Goal: Book appointment/travel/reservation

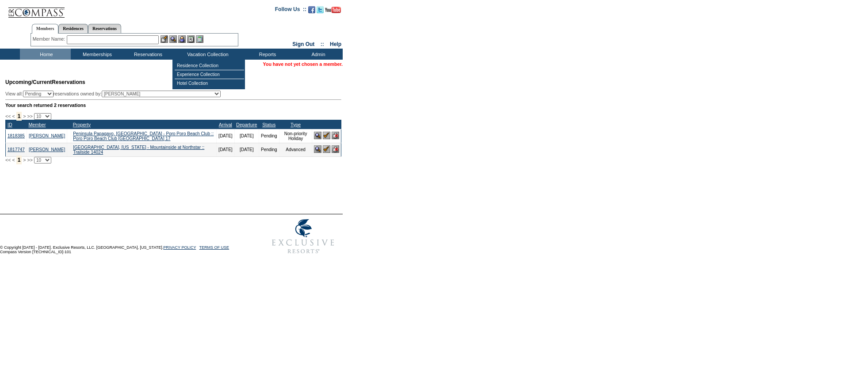
click at [131, 43] on input "text" at bounding box center [113, 39] width 92 height 9
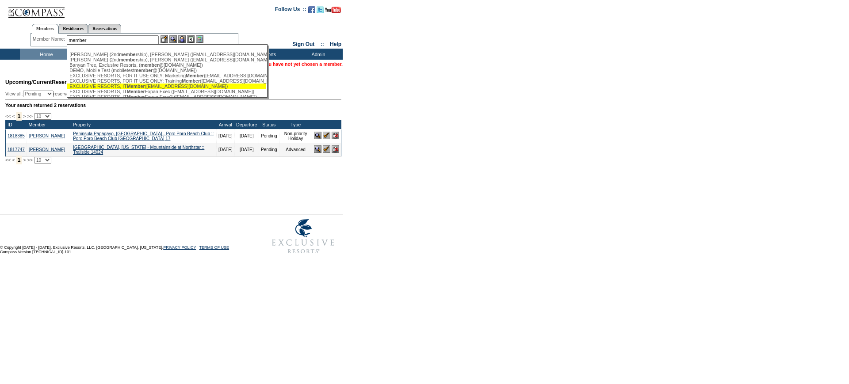
click at [175, 88] on div "EXCLUSIVE RESORTS, IT Member ([EMAIL_ADDRESS][DOMAIN_NAME])" at bounding box center [166, 86] width 194 height 5
type input "EXCLUSIVE RESORTS, IT Member ([EMAIL_ADDRESS][DOMAIN_NAME])"
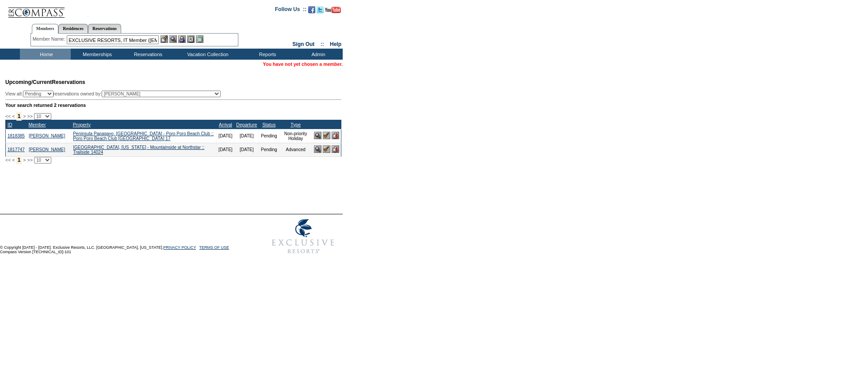
click at [184, 38] on img at bounding box center [182, 39] width 8 height 8
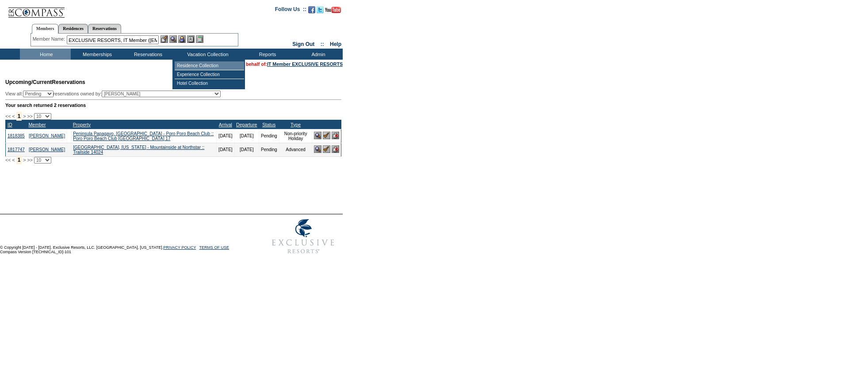
click at [207, 65] on td "Residence Collection" at bounding box center [209, 65] width 69 height 9
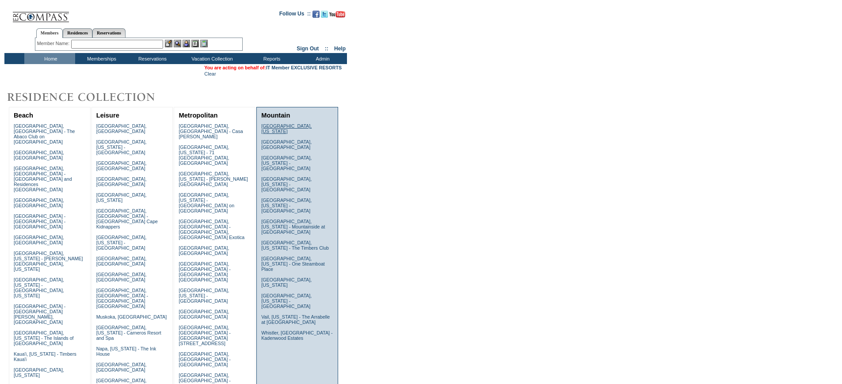
click at [290, 127] on link "[GEOGRAPHIC_DATA], [US_STATE]" at bounding box center [286, 128] width 50 height 11
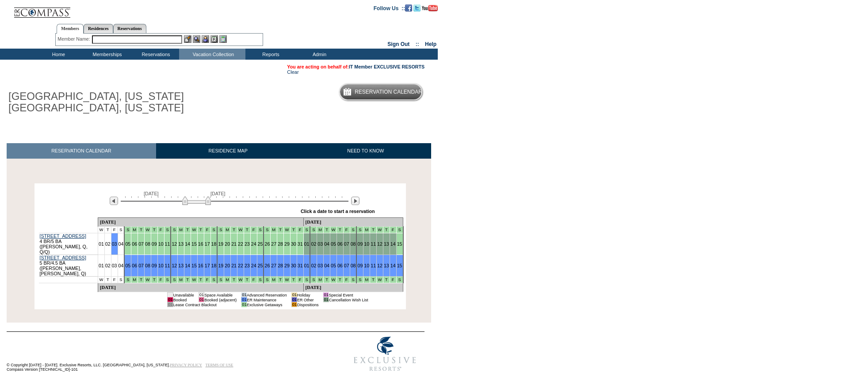
click at [235, 201] on div at bounding box center [235, 200] width 228 height 8
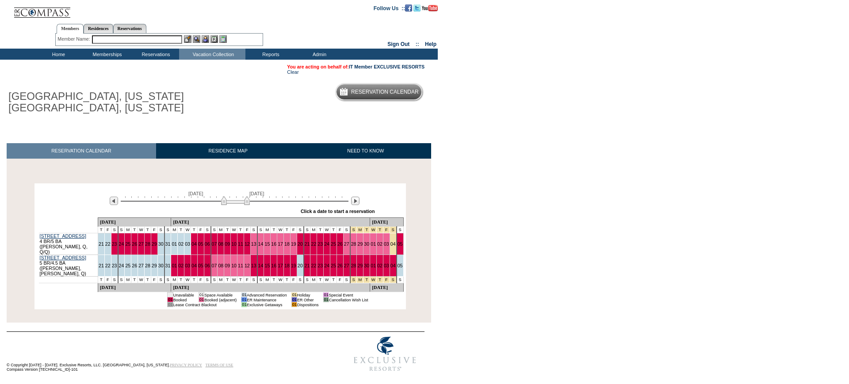
click at [239, 201] on img at bounding box center [235, 200] width 29 height 9
click at [231, 202] on img at bounding box center [235, 200] width 29 height 9
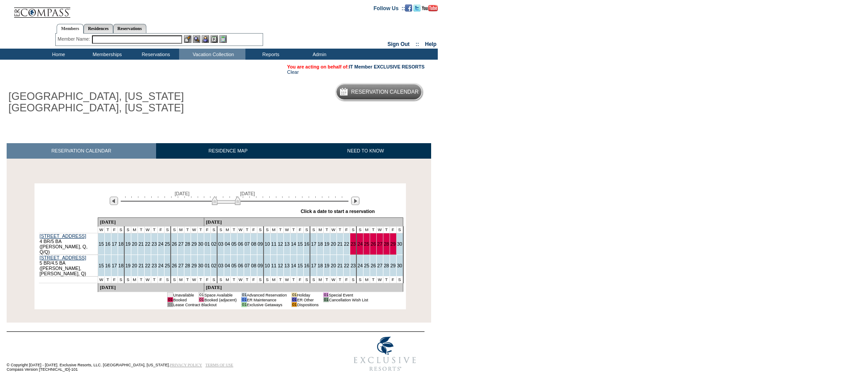
click at [222, 201] on img at bounding box center [226, 200] width 29 height 9
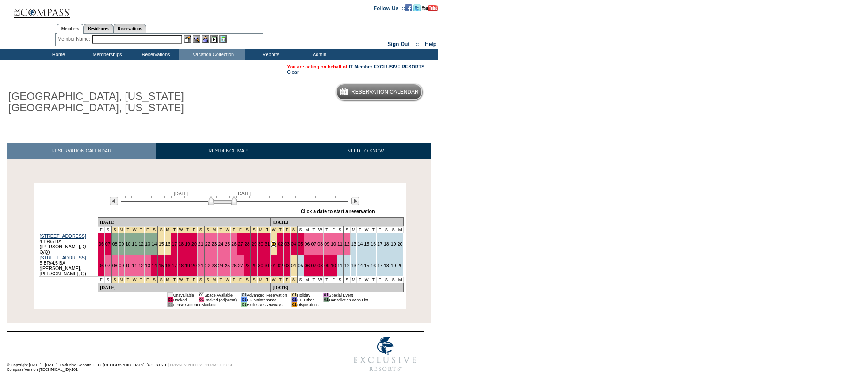
click at [271, 241] on link "01" at bounding box center [273, 243] width 5 height 5
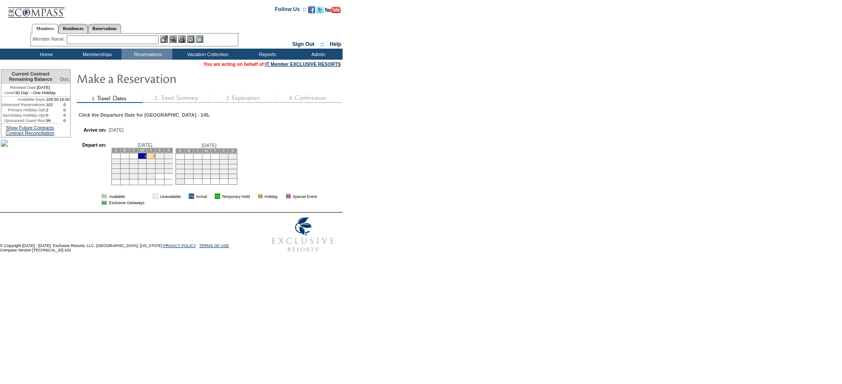
click at [155, 158] on link "2" at bounding box center [154, 156] width 2 height 4
